Goal: Task Accomplishment & Management: Use online tool/utility

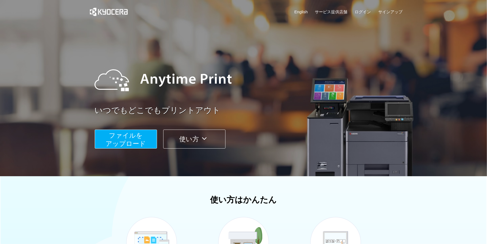
click at [141, 133] on span "ファイルを ​​アップロード" at bounding box center [126, 139] width 40 height 15
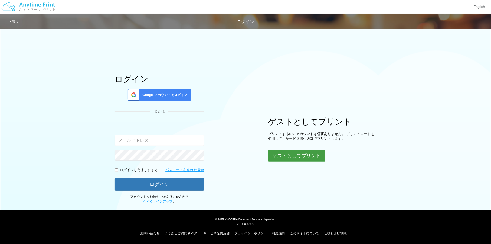
click at [283, 156] on button "ゲストとしてプリント" at bounding box center [296, 155] width 57 height 12
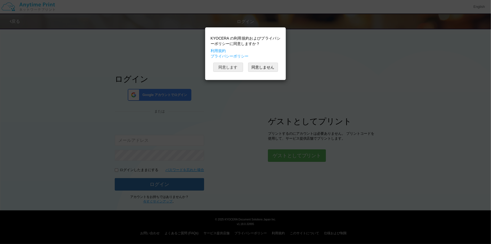
click at [228, 68] on button "同意します" at bounding box center [228, 67] width 30 height 9
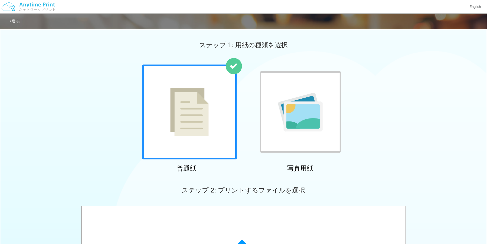
click at [227, 99] on div at bounding box center [189, 111] width 95 height 95
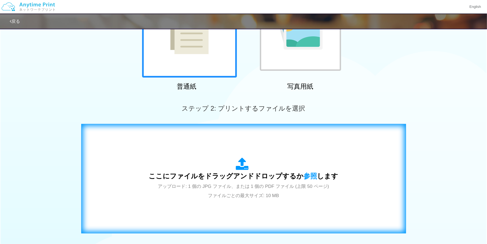
scroll to position [135, 0]
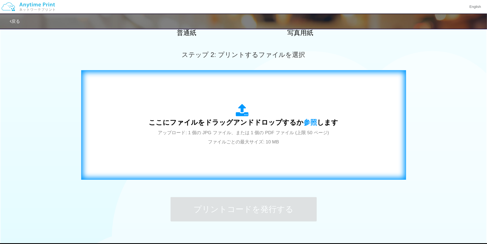
click at [224, 126] on span "ここにファイルをドラッグアンドドロップするか 参照 します" at bounding box center [243, 122] width 189 height 8
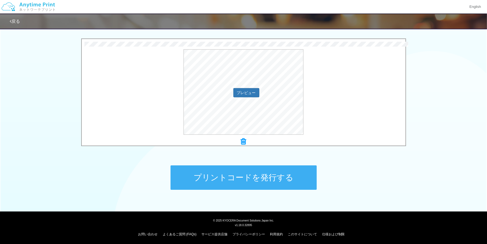
scroll to position [168, 0]
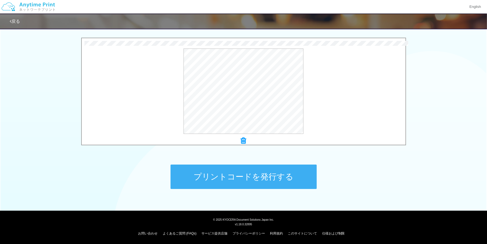
click at [247, 170] on button "プリントコードを発行する" at bounding box center [244, 176] width 146 height 24
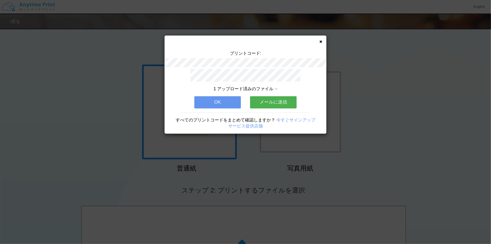
click at [210, 102] on button "OK" at bounding box center [217, 102] width 47 height 12
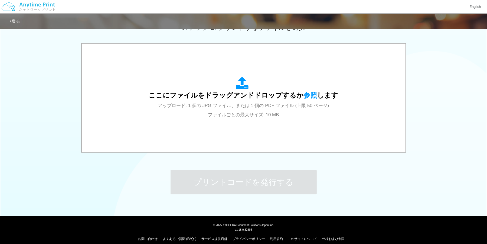
scroll to position [168, 0]
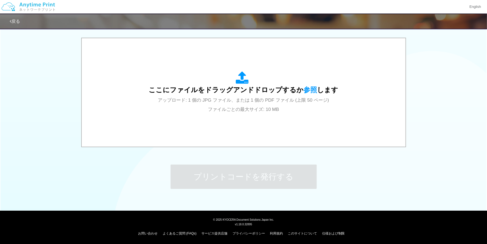
click at [400, 177] on div "ステップ 1: 用紙の種類を選択 普通紙 写真用紙 普通紙 写真用紙 previous next slide 1 of 2 comma.current.act…" at bounding box center [243, 31] width 487 height 347
